Goal: Task Accomplishment & Management: Use online tool/utility

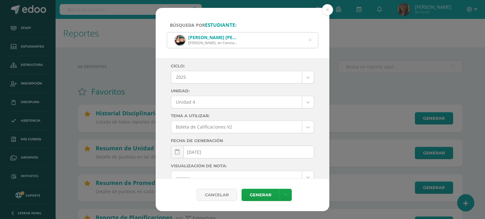
select select "Unidad 4"
select select
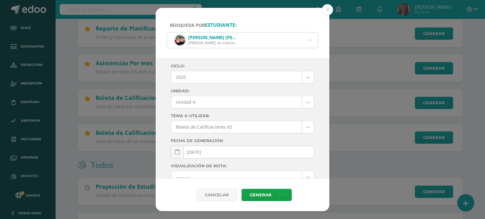
scroll to position [448, 0]
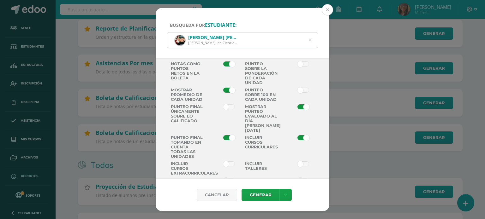
click at [325, 11] on button at bounding box center [326, 9] width 11 height 11
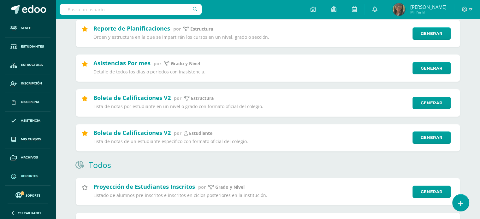
click at [27, 174] on span "Reportes" at bounding box center [29, 176] width 17 height 5
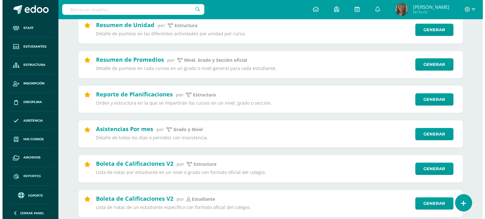
scroll to position [158, 0]
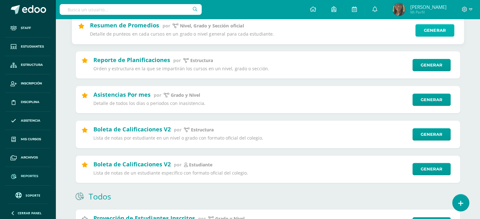
click at [423, 37] on link "Generar" at bounding box center [434, 30] width 39 height 13
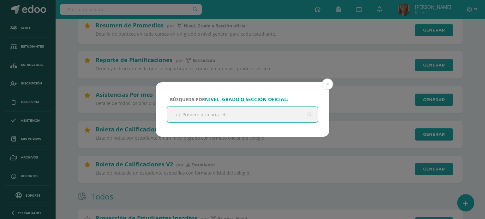
click at [247, 116] on input "text" at bounding box center [242, 114] width 151 height 15
type input "Quinto"
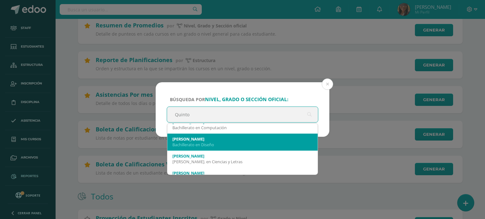
scroll to position [136, 0]
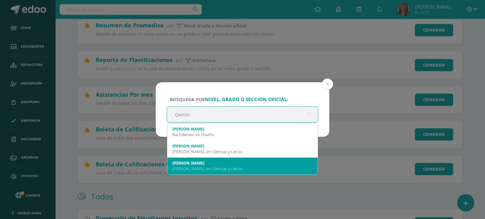
click at [236, 161] on div "Quinto A" at bounding box center [242, 163] width 140 height 6
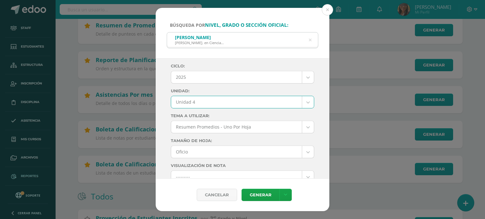
select select "Unidad 4"
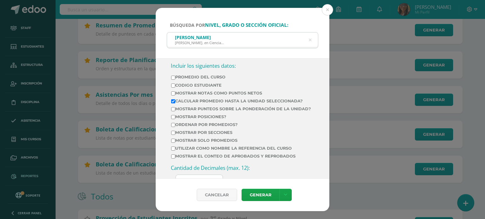
scroll to position [207, 0]
click at [174, 93] on input "Mostrar Notas Como Puntos Netos" at bounding box center [173, 94] width 4 height 4
checkbox input "true"
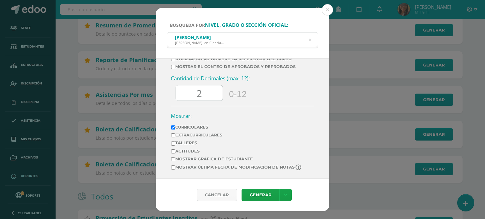
scroll to position [302, 0]
click at [210, 94] on input "2" at bounding box center [199, 92] width 47 height 15
type input "0"
click at [267, 192] on link "Generar" at bounding box center [260, 195] width 38 height 12
click at [326, 11] on button at bounding box center [326, 9] width 11 height 11
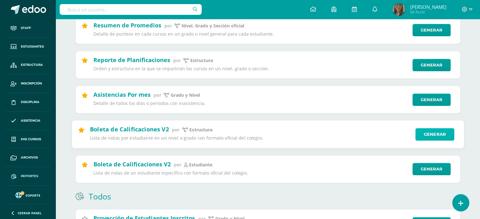
click at [421, 138] on link "Generar" at bounding box center [434, 134] width 39 height 13
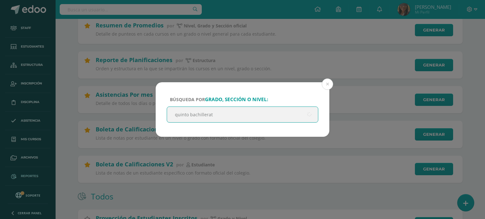
type input "quinto bachillerato"
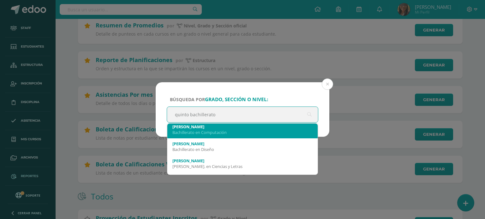
scroll to position [63, 0]
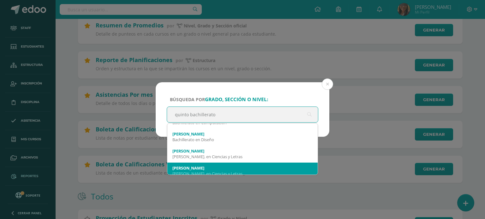
click at [237, 166] on div "Quinto A" at bounding box center [242, 168] width 140 height 6
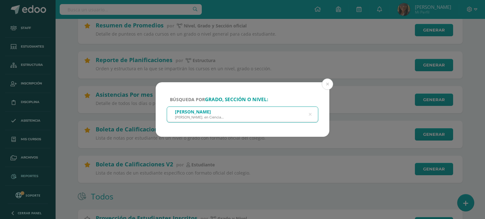
select select
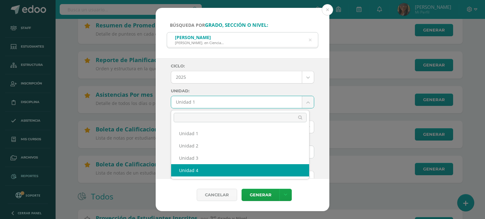
select select "Unidad 4"
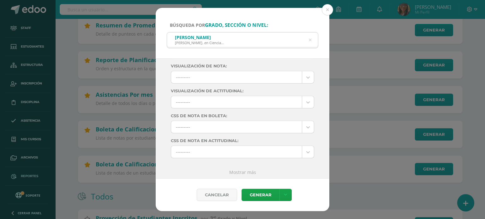
scroll to position [101, 0]
click at [242, 171] on link "Mostrar más" at bounding box center [242, 171] width 27 height 6
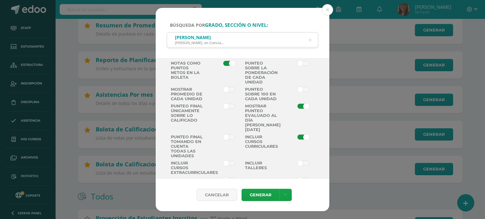
scroll to position [448, 0]
drag, startPoint x: 227, startPoint y: 92, endPoint x: 227, endPoint y: 107, distance: 15.1
click at [227, 92] on span at bounding box center [229, 89] width 12 height 5
click at [0, 0] on input "checkbox" at bounding box center [0, 0] width 0 height 0
drag, startPoint x: 228, startPoint y: 138, endPoint x: 245, endPoint y: 160, distance: 26.8
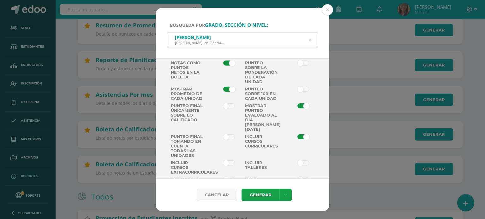
click at [228, 138] on span at bounding box center [229, 136] width 12 height 5
click at [0, 0] on input "checkbox" at bounding box center [0, 0] width 0 height 0
click at [261, 194] on link "Generar" at bounding box center [260, 195] width 38 height 12
click at [311, 41] on icon at bounding box center [309, 40] width 13 height 13
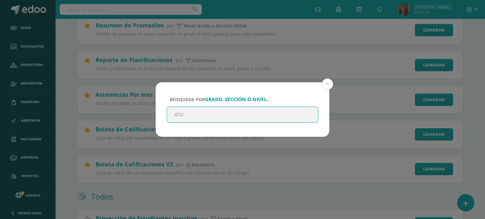
type input "6TO M"
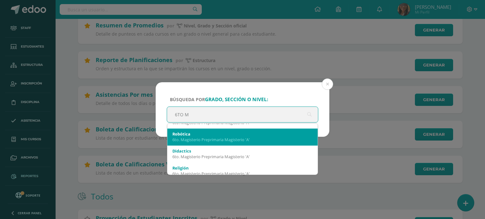
scroll to position [0, 0]
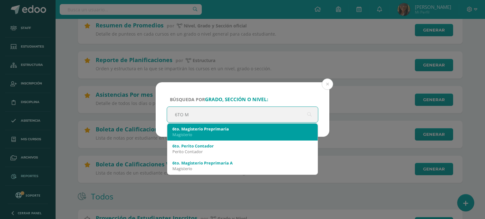
click at [257, 133] on div "Magisterio" at bounding box center [242, 135] width 140 height 6
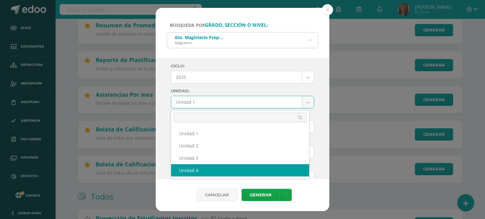
select select "Unidad 4"
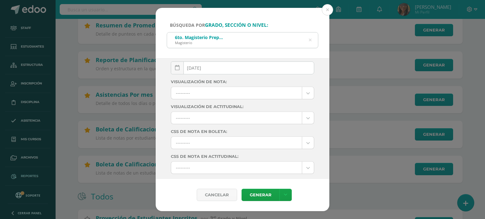
scroll to position [101, 0]
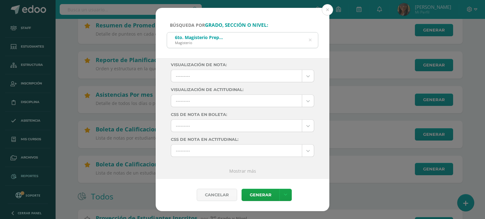
click at [248, 171] on link "Mostrar más" at bounding box center [242, 171] width 27 height 6
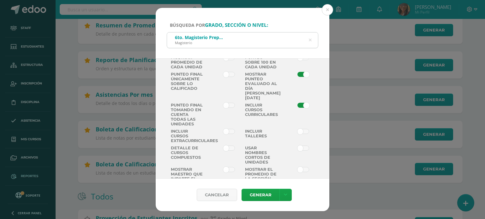
scroll to position [448, 0]
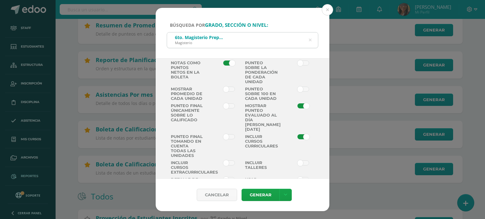
click at [228, 91] on span at bounding box center [229, 89] width 12 height 5
click at [0, 0] on input "checkbox" at bounding box center [0, 0] width 0 height 0
click at [225, 139] on span at bounding box center [229, 136] width 12 height 5
click at [0, 0] on input "checkbox" at bounding box center [0, 0] width 0 height 0
click at [273, 196] on link "Generar" at bounding box center [260, 195] width 38 height 12
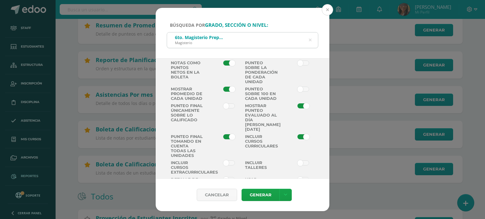
click at [327, 11] on button at bounding box center [326, 9] width 11 height 11
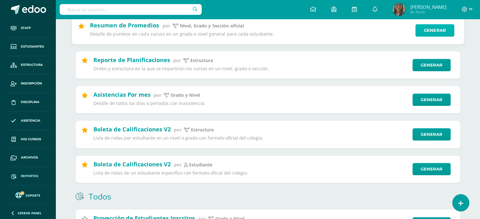
click at [438, 32] on link "Generar" at bounding box center [434, 30] width 39 height 13
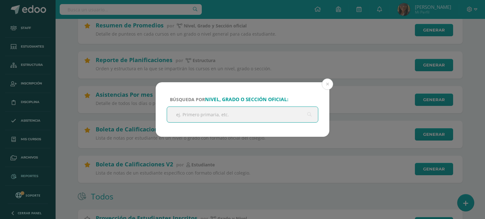
click at [270, 118] on input "text" at bounding box center [242, 114] width 151 height 15
type input "S"
type input "s"
type input "6to"
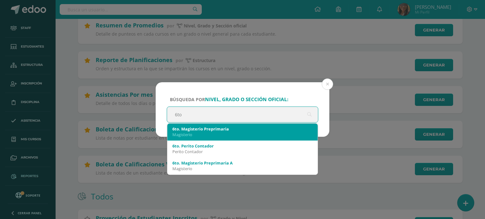
click at [244, 133] on div "Magisterio" at bounding box center [242, 135] width 140 height 6
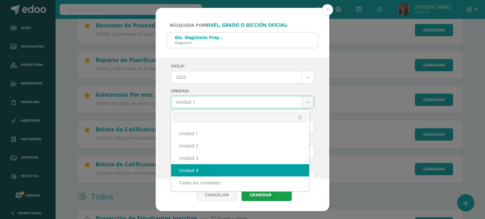
select select "Unidad 4"
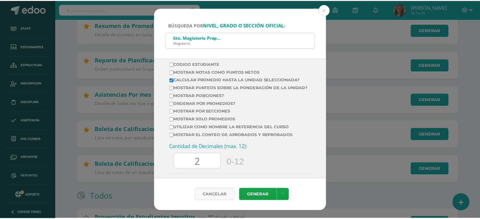
scroll to position [252, 0]
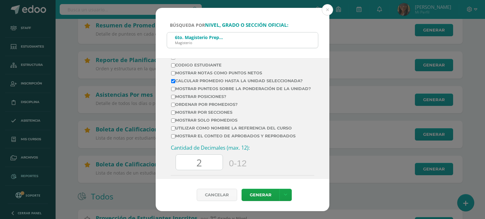
click at [173, 73] on input "Mostrar Notas Como Puntos Netos" at bounding box center [173, 73] width 4 height 4
checkbox input "true"
click at [206, 170] on input "2" at bounding box center [199, 162] width 47 height 15
type input "0"
click at [261, 190] on link "Generar" at bounding box center [260, 195] width 38 height 12
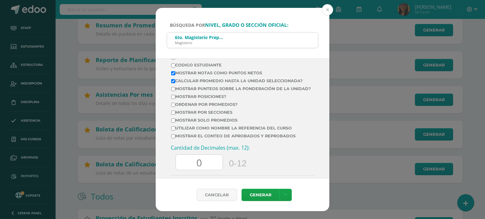
click at [326, 11] on button at bounding box center [326, 9] width 11 height 11
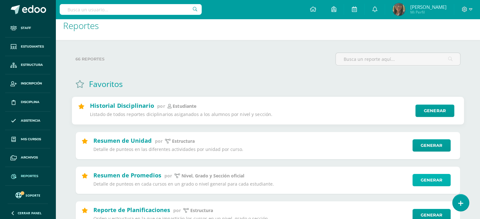
scroll to position [32, 0]
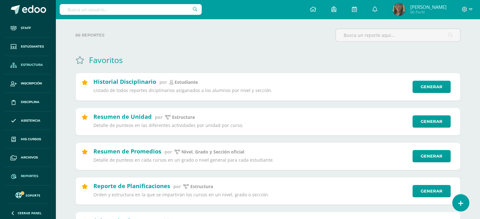
click at [32, 64] on span "Estructura" at bounding box center [32, 64] width 22 height 5
